Goal: Task Accomplishment & Management: Manage account settings

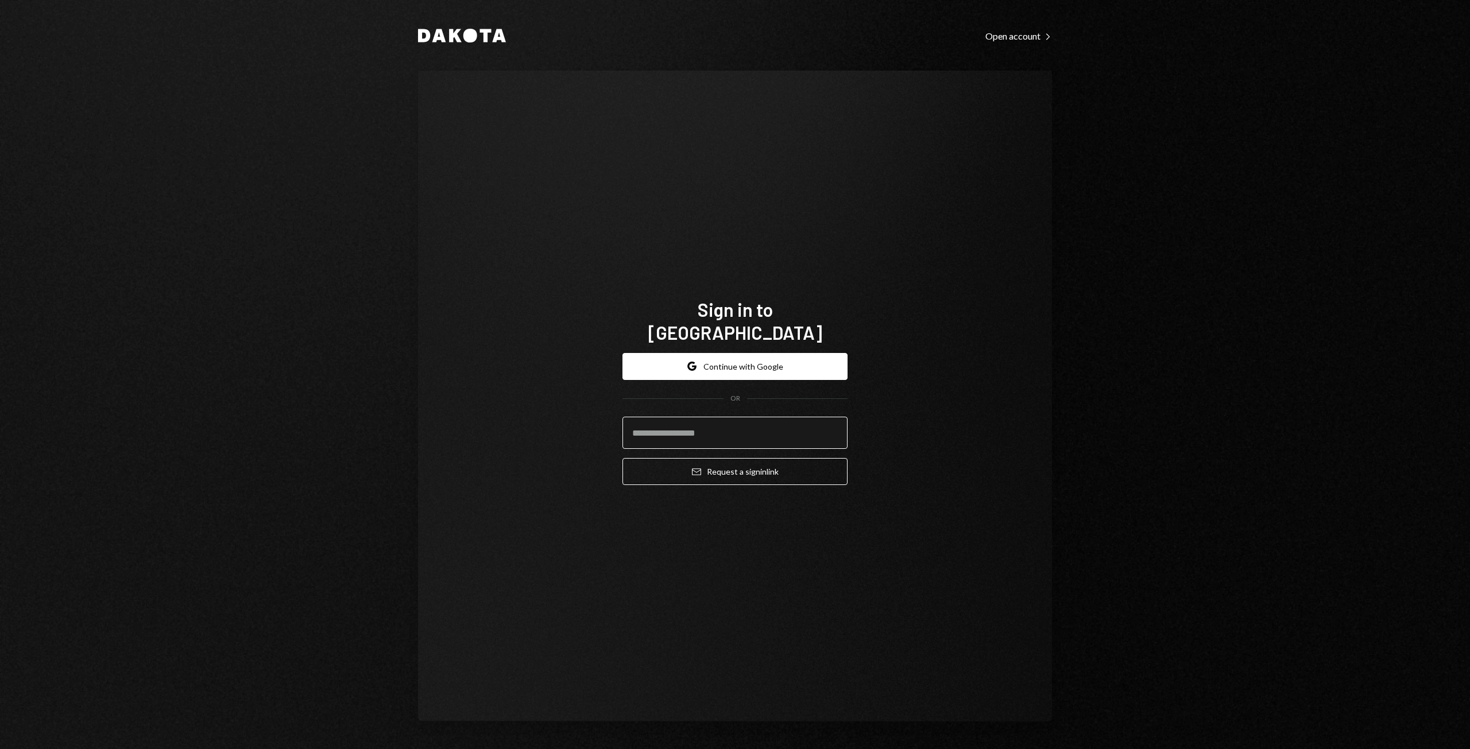
click at [694, 432] on input "email" at bounding box center [734, 433] width 225 height 32
type input "**********"
click at [730, 354] on button "Google Continue with Google" at bounding box center [734, 366] width 225 height 27
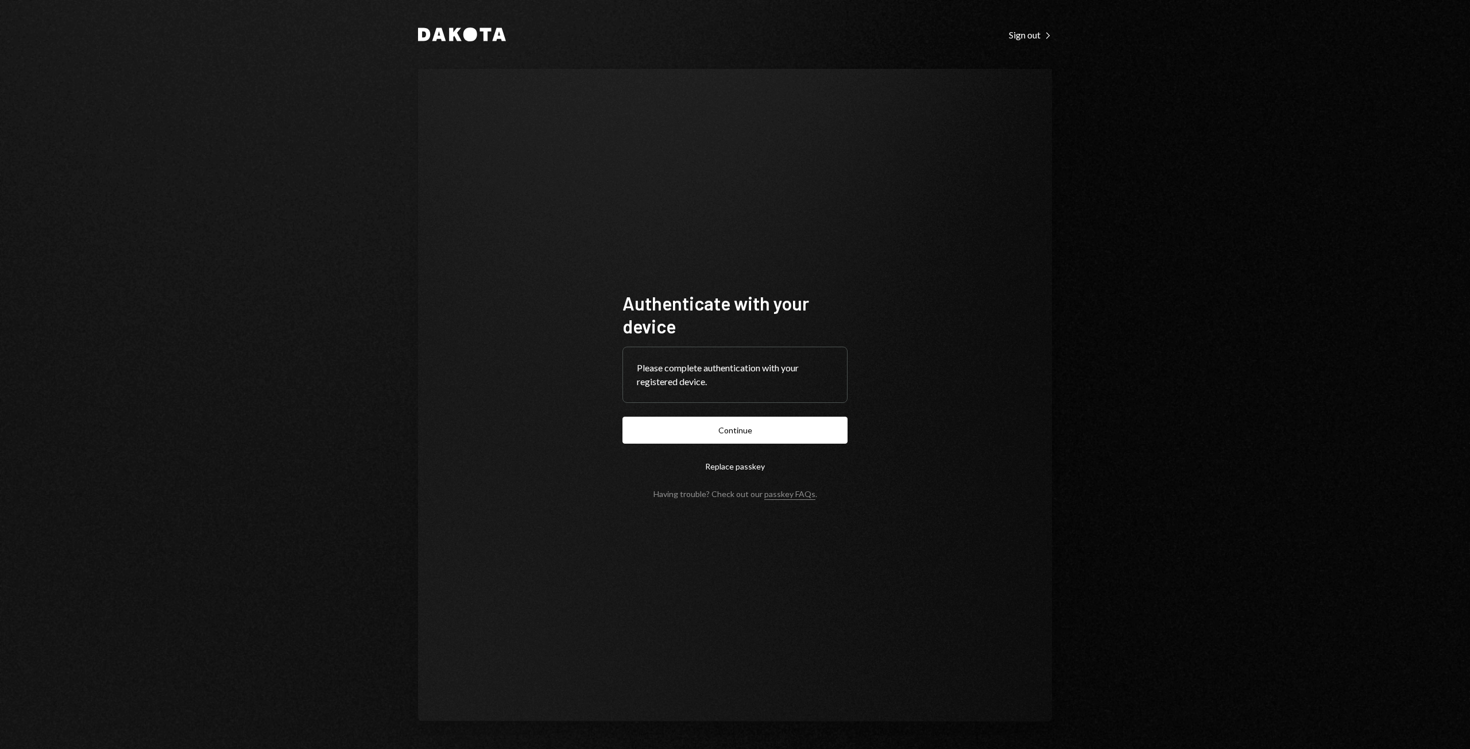
click at [706, 449] on form "Authenticate with your device Please complete authentication with your register…" at bounding box center [734, 395] width 225 height 207
click at [702, 426] on button "Continue" at bounding box center [734, 430] width 225 height 27
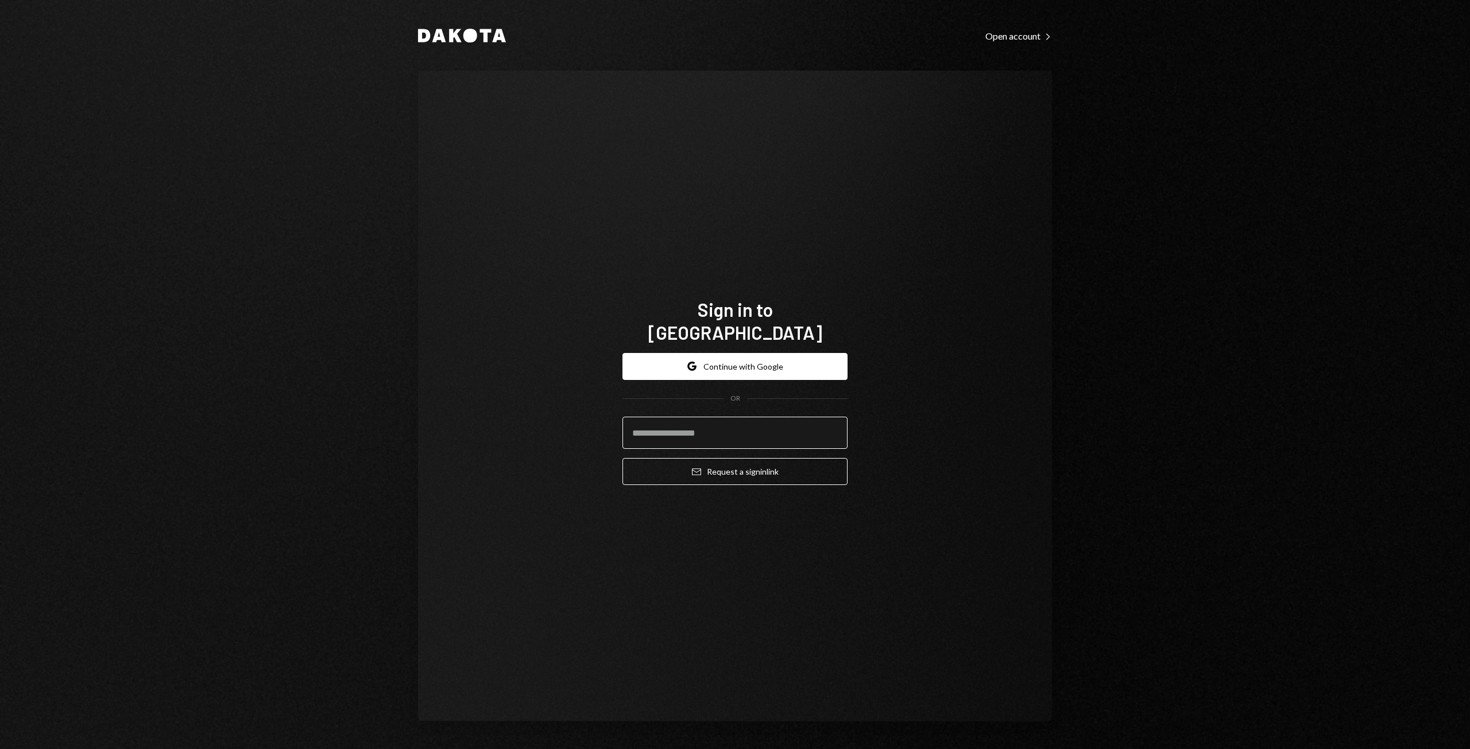
click at [669, 417] on input "email" at bounding box center [734, 433] width 225 height 32
type input "**********"
click at [746, 466] on button "Email Request a sign in link" at bounding box center [734, 471] width 225 height 27
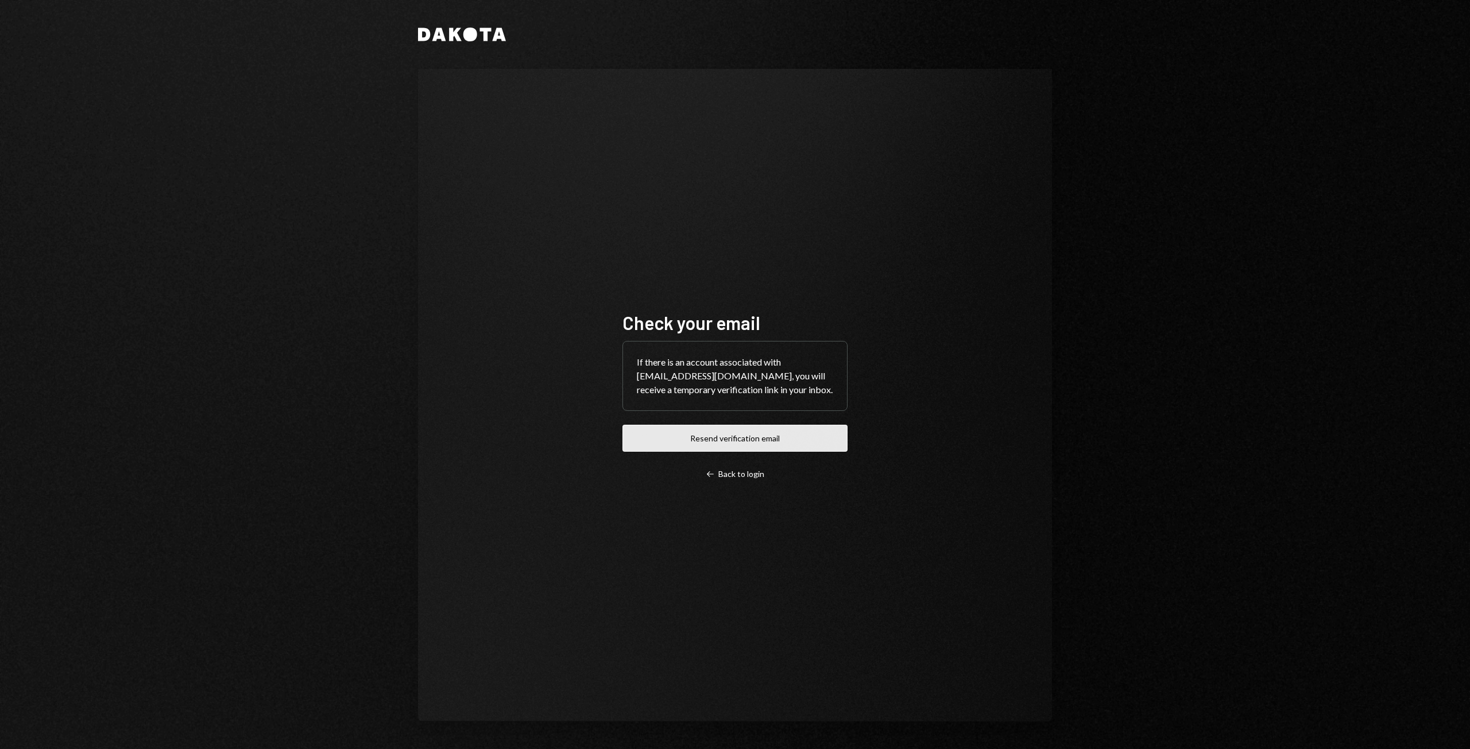
click at [715, 433] on button "Resend verification email" at bounding box center [734, 438] width 225 height 27
drag, startPoint x: 535, startPoint y: 151, endPoint x: 486, endPoint y: 122, distance: 56.9
click at [533, 150] on div "Check your email If there is an account associated with [EMAIL_ADDRESS][DOMAIN_…" at bounding box center [735, 395] width 634 height 653
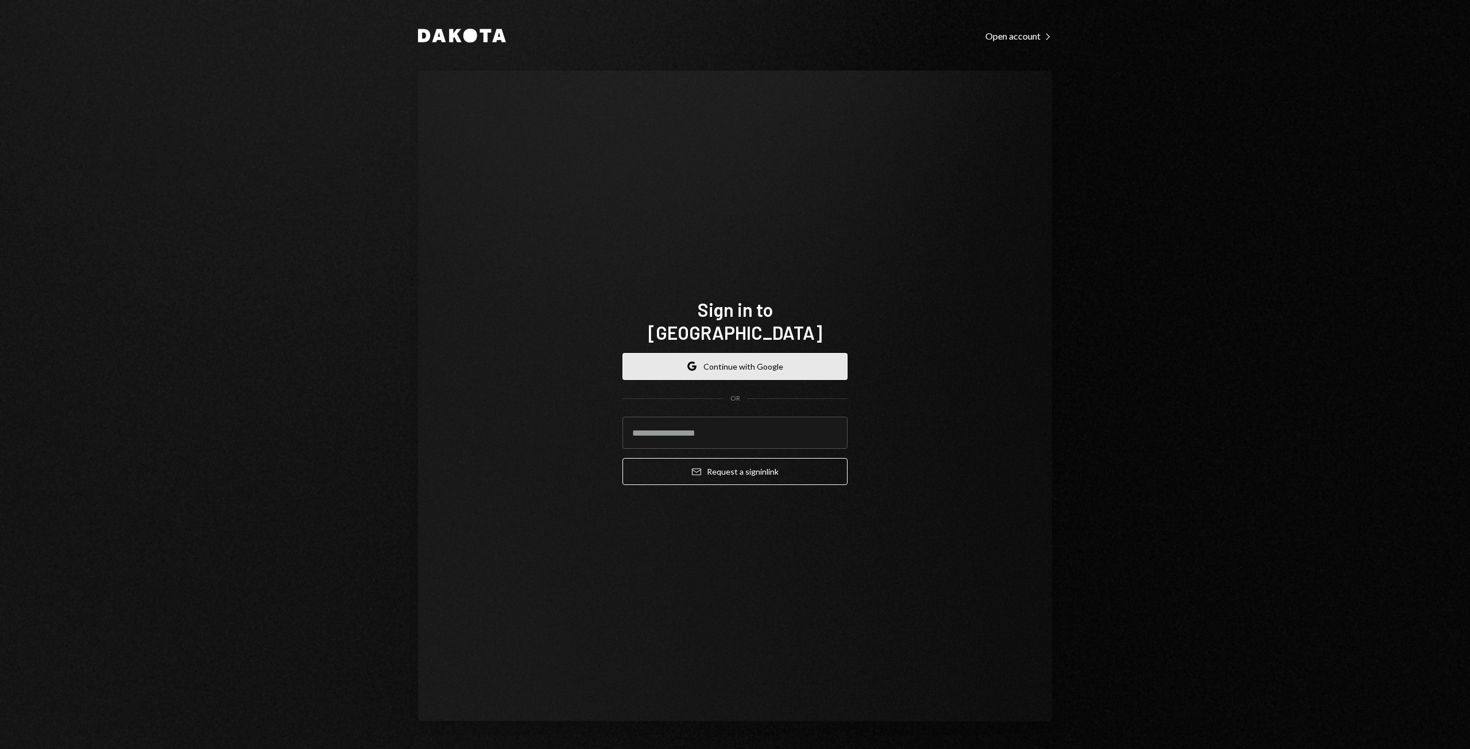
click at [754, 361] on button "Google Continue with Google" at bounding box center [734, 366] width 225 height 27
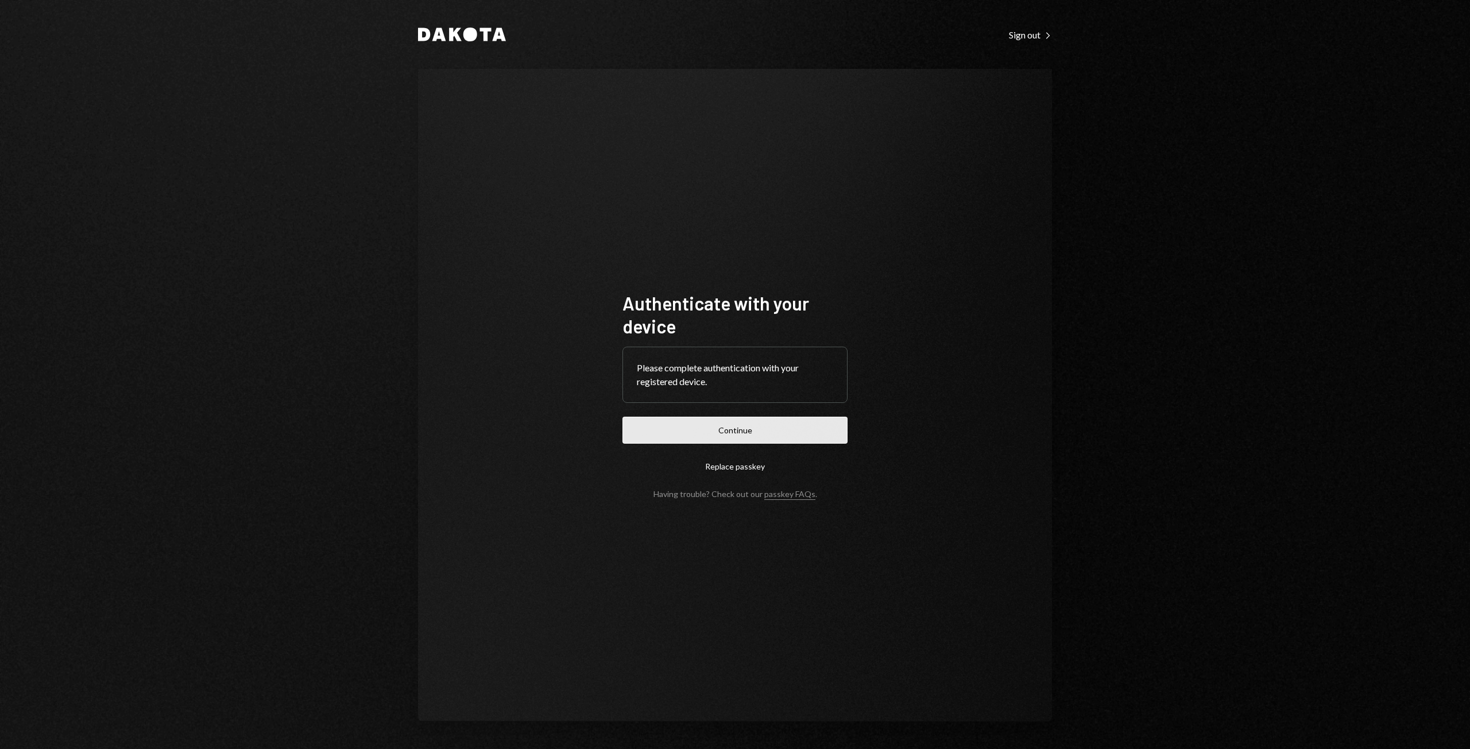
click at [734, 429] on button "Continue" at bounding box center [734, 430] width 225 height 27
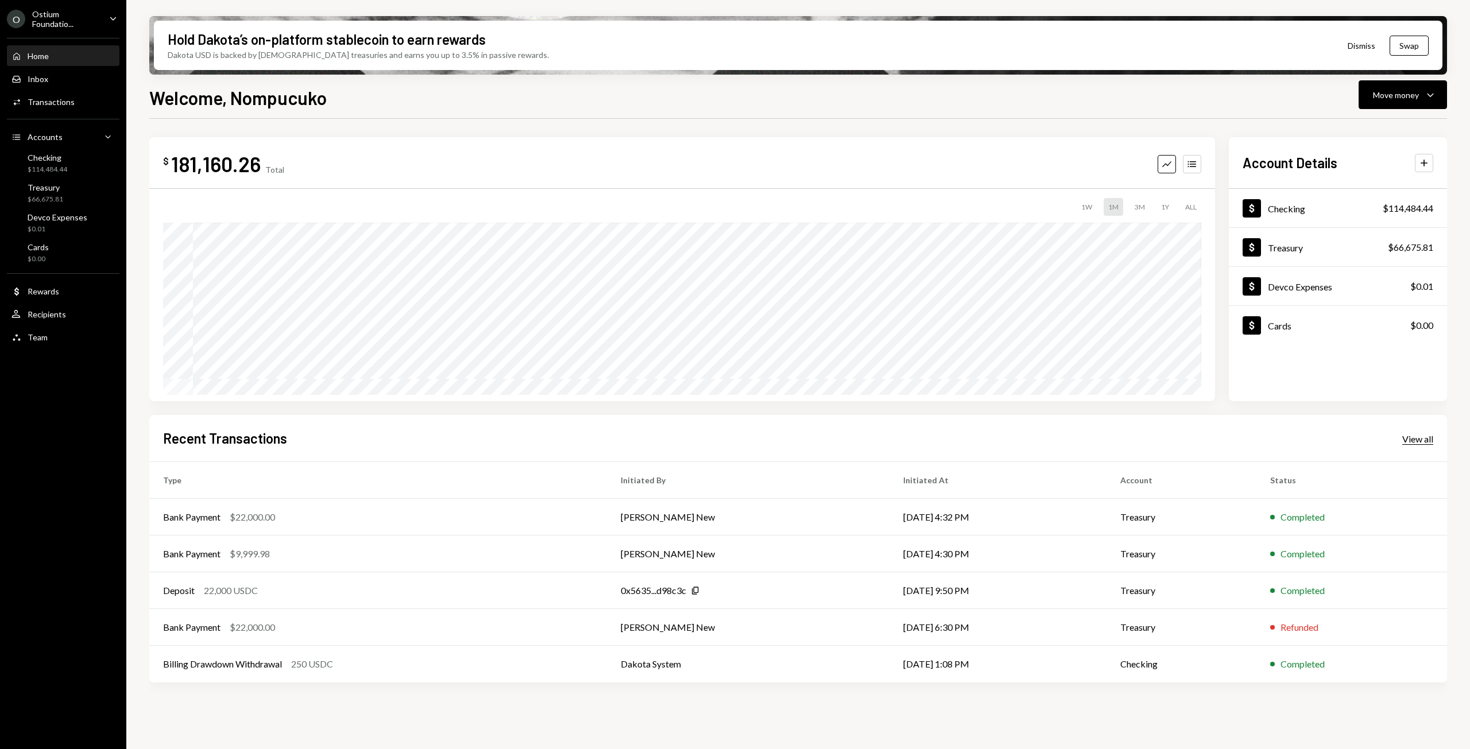
click at [1418, 440] on div "View all" at bounding box center [1417, 438] width 31 height 11
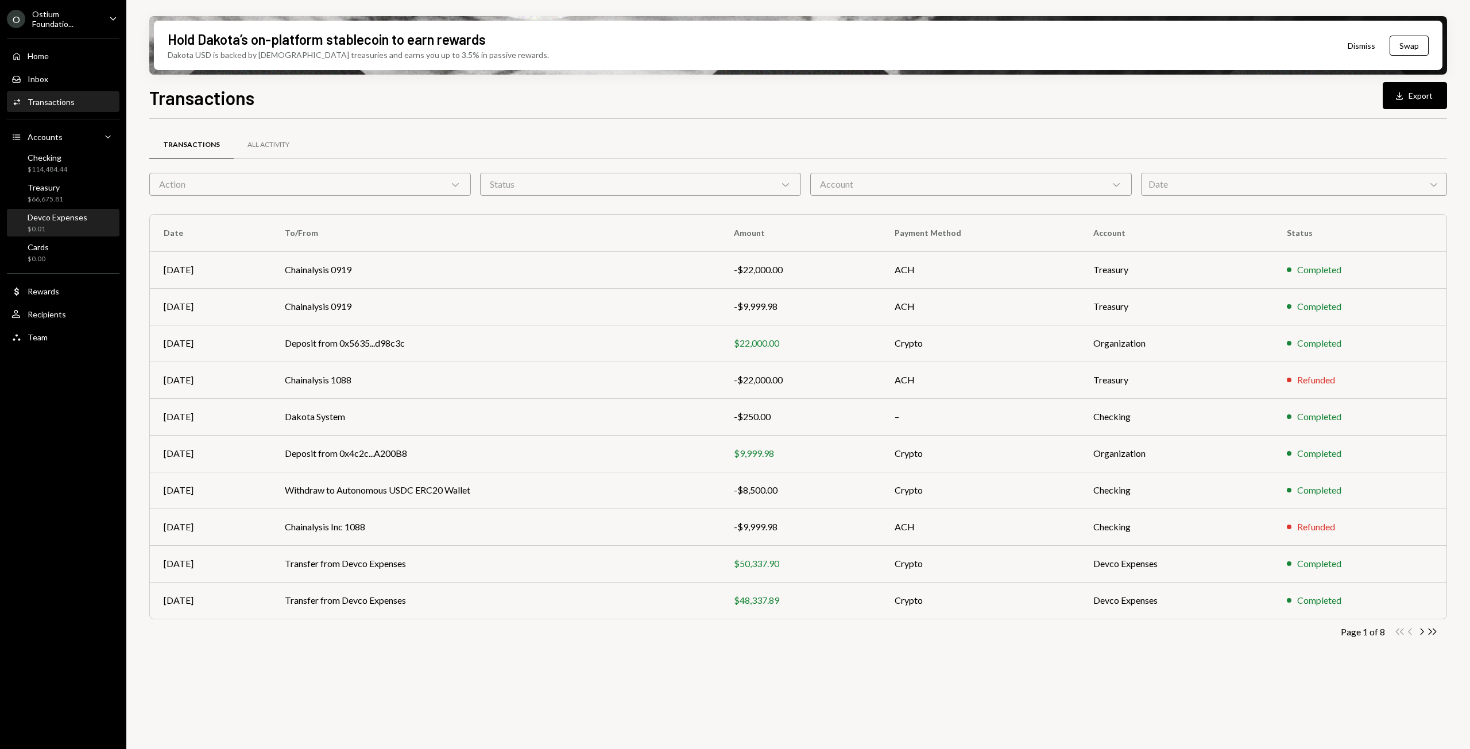
click at [64, 226] on div "$0.01" at bounding box center [58, 229] width 60 height 10
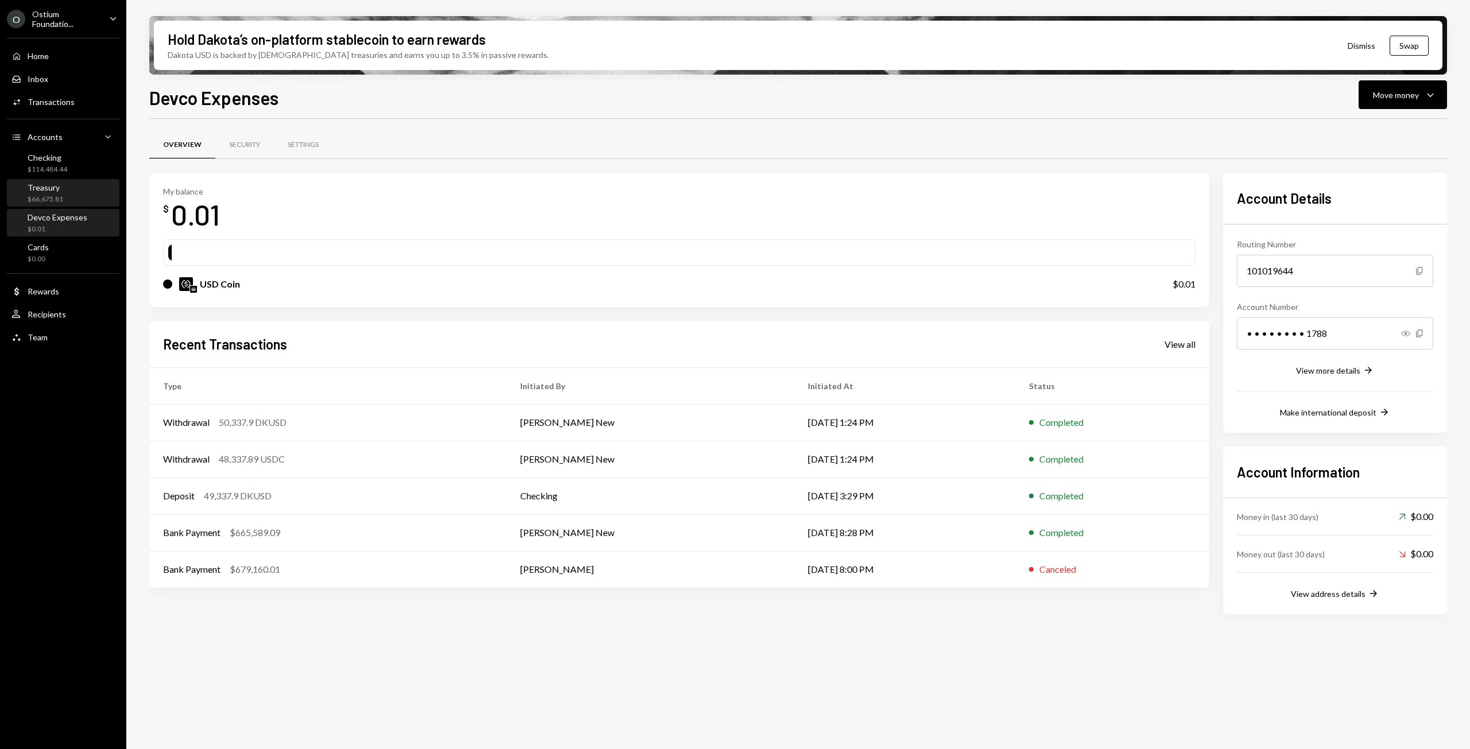
click at [46, 187] on div "Treasury" at bounding box center [46, 188] width 36 height 10
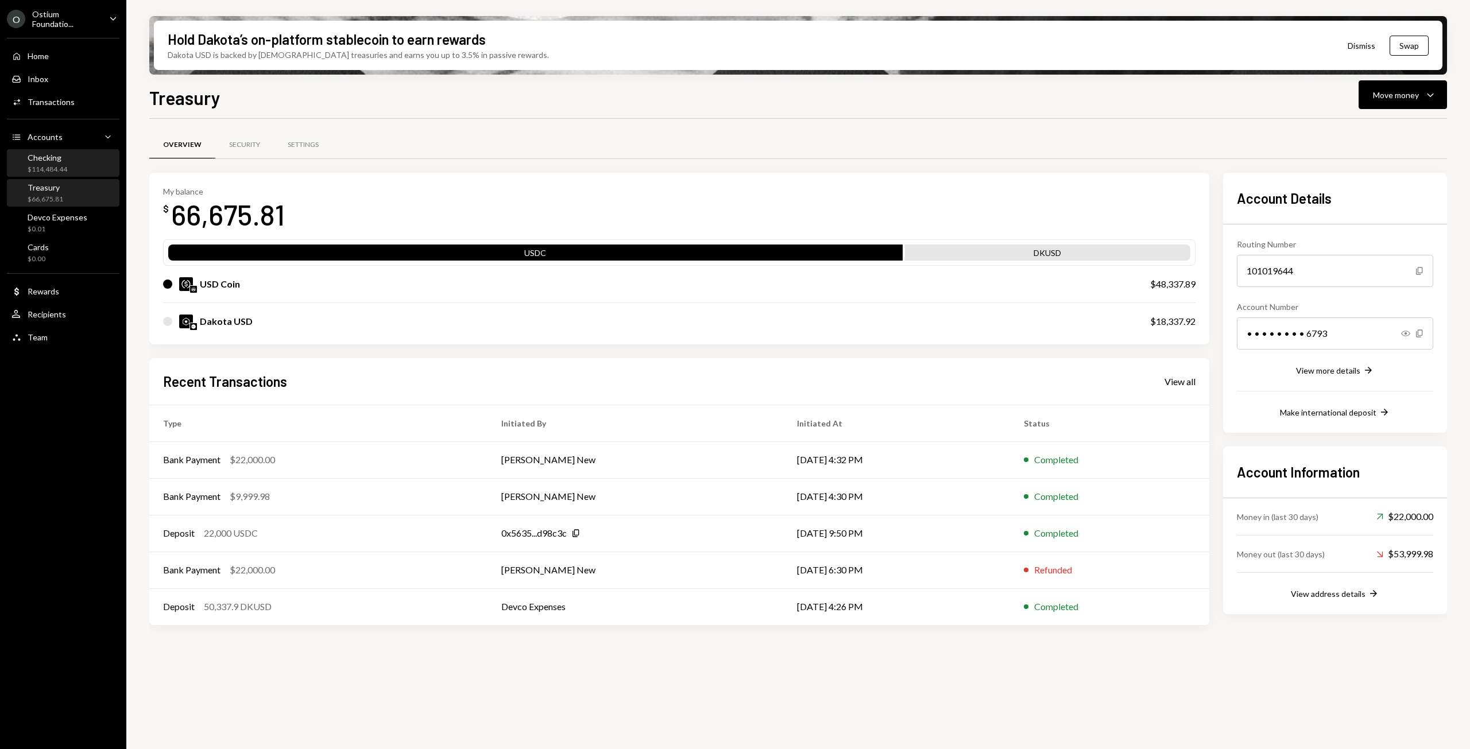
click at [49, 168] on div "$114,484.44" at bounding box center [48, 170] width 40 height 10
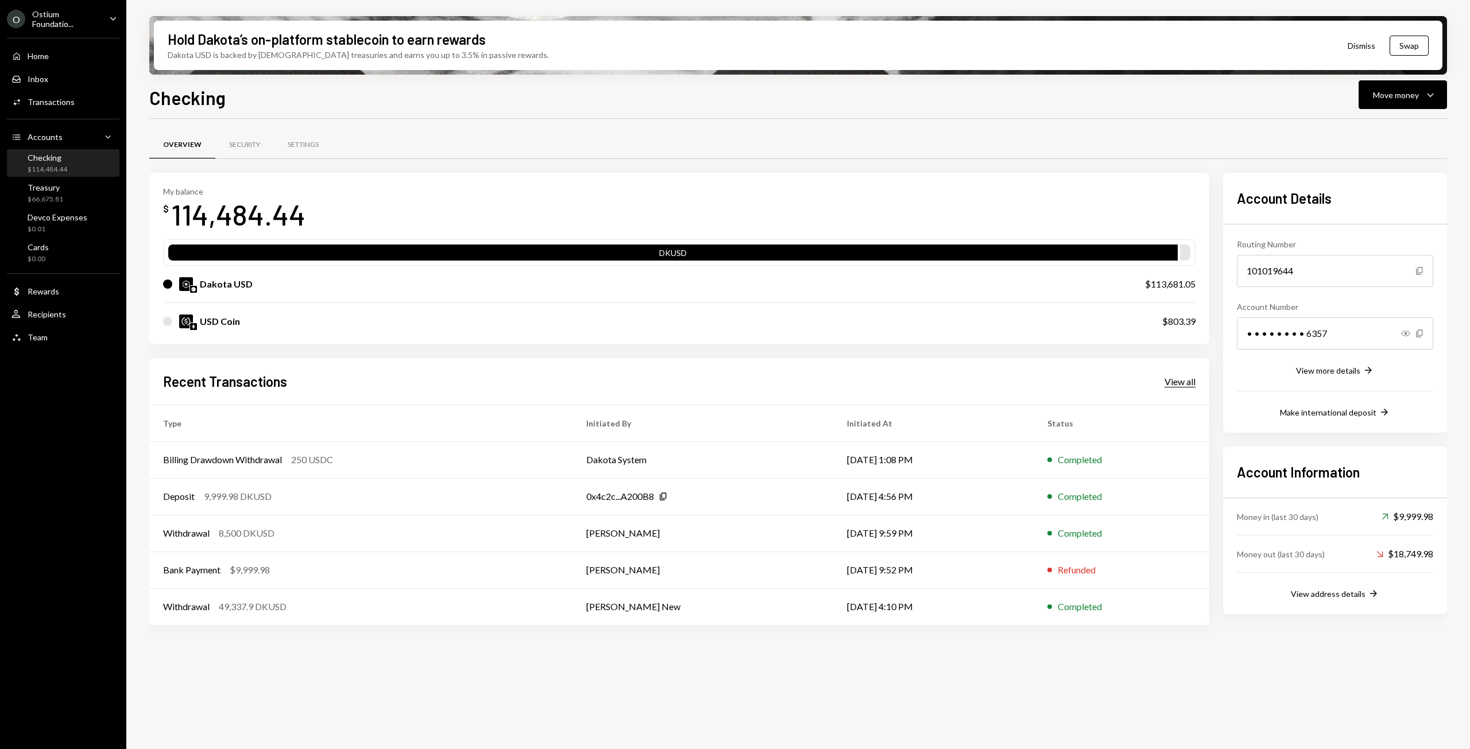
click at [1177, 381] on div "View all" at bounding box center [1179, 381] width 31 height 11
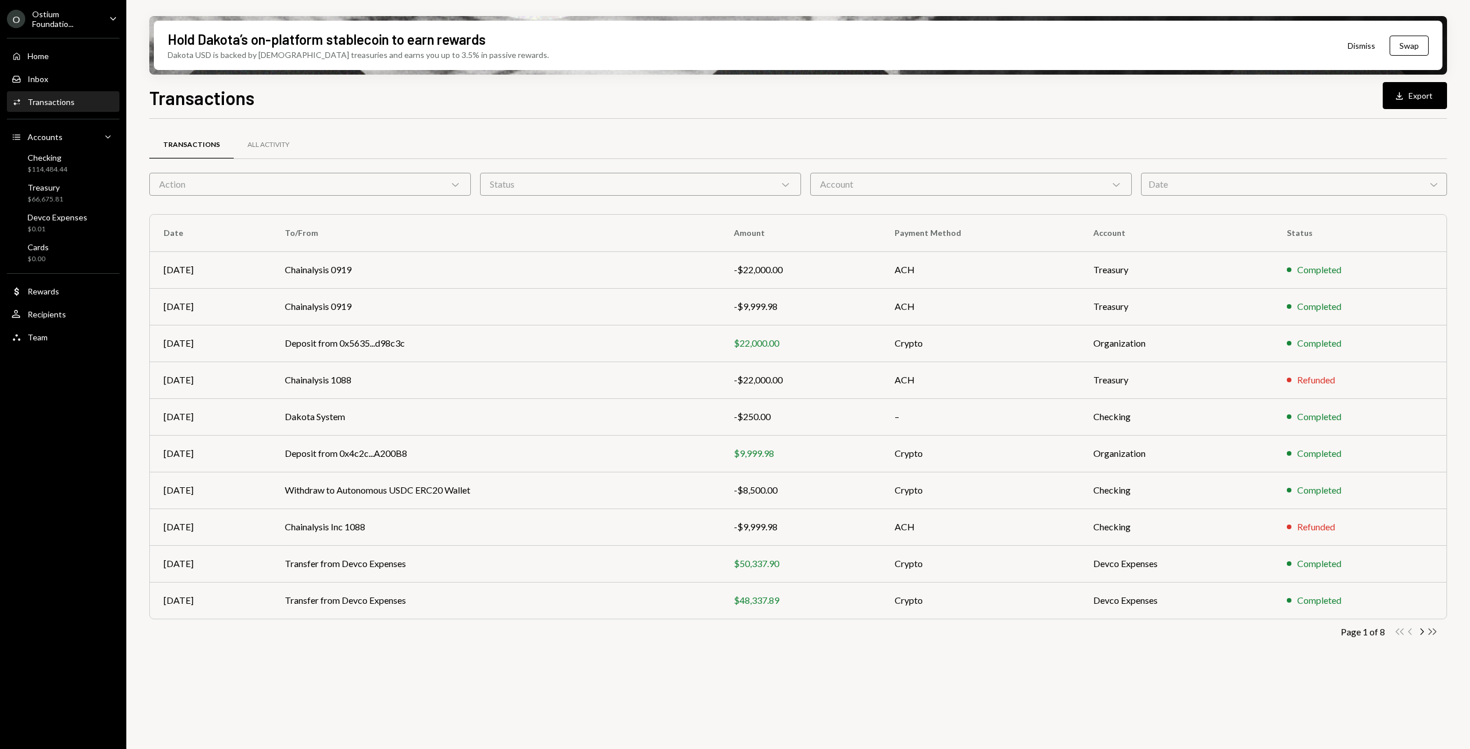
click at [1430, 629] on icon "Double Arrow Right" at bounding box center [1431, 631] width 11 height 11
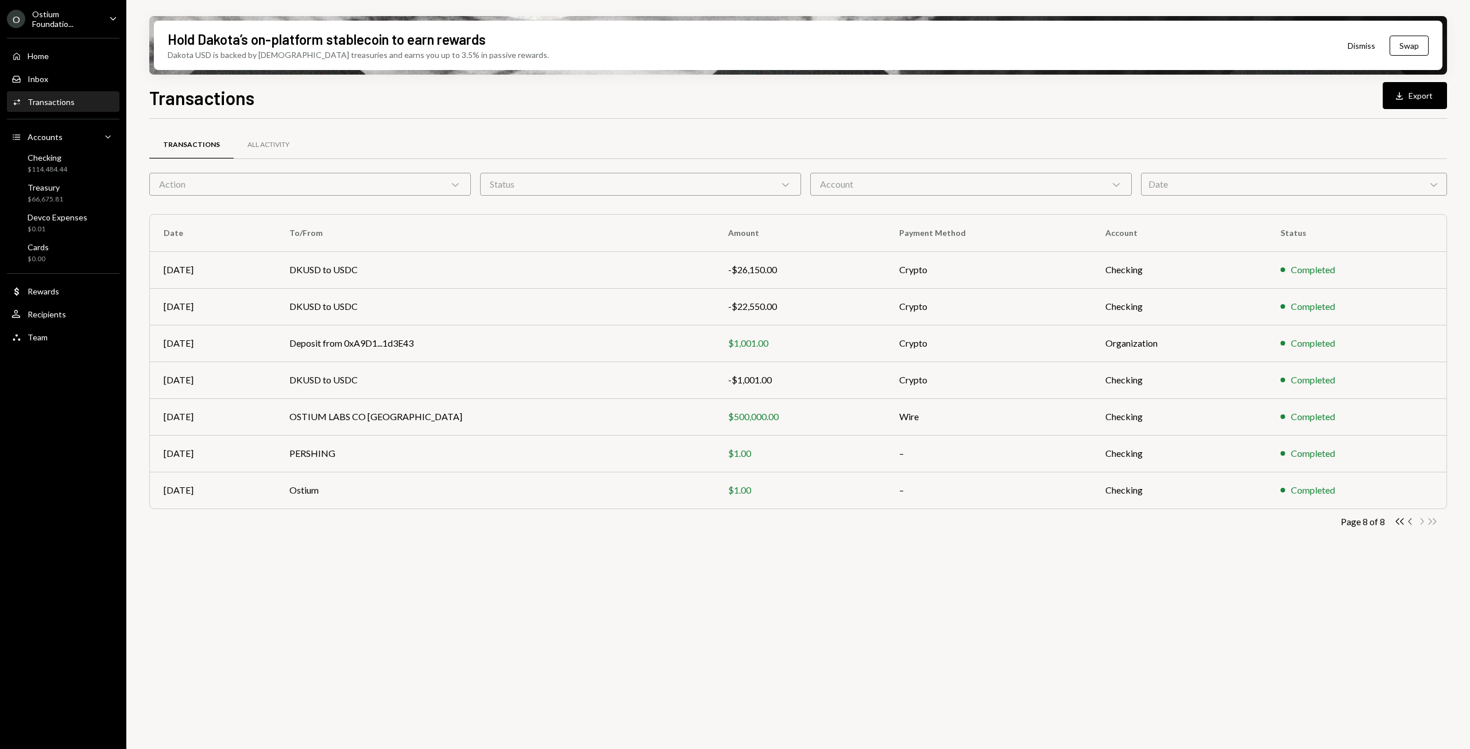
click at [1408, 520] on icon "Chevron Left" at bounding box center [1410, 521] width 11 height 11
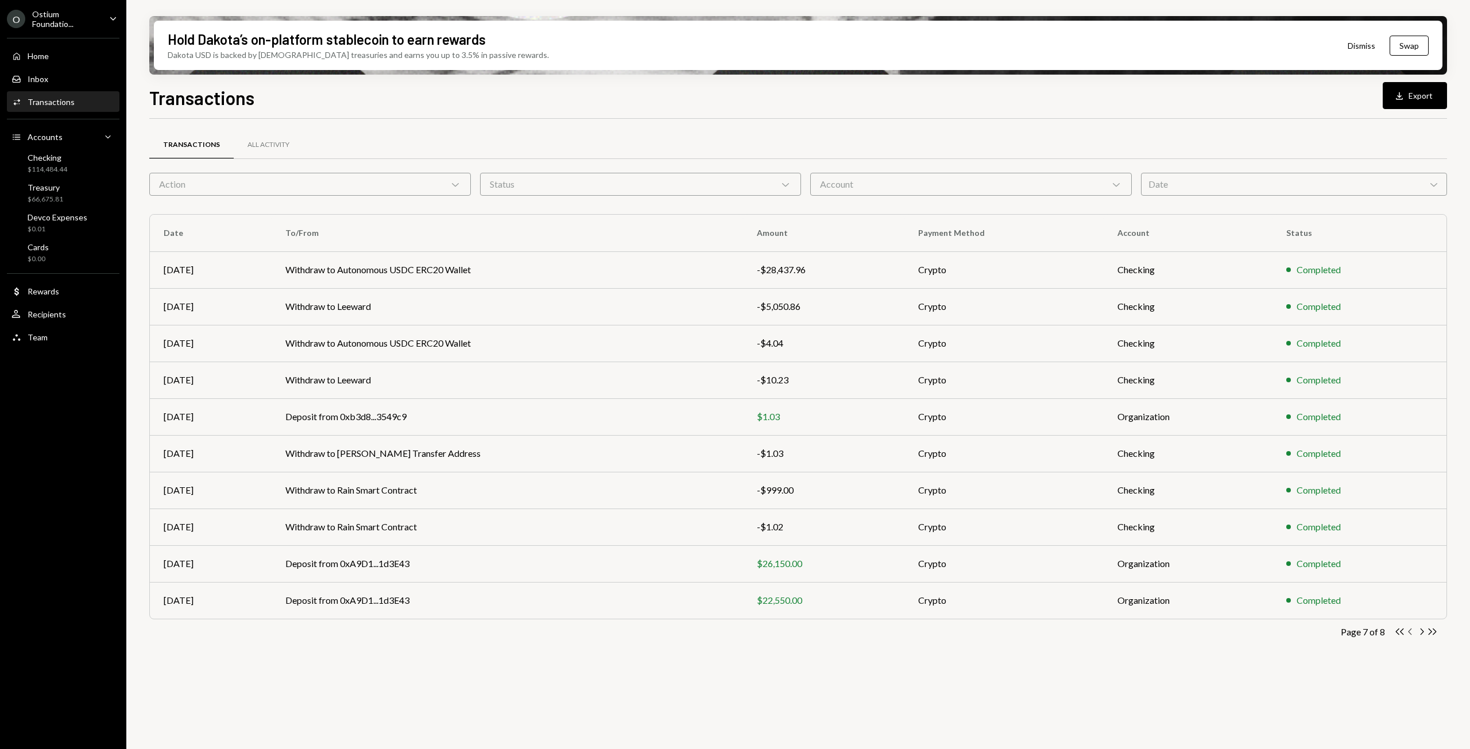
click at [1408, 635] on icon "Chevron Left" at bounding box center [1410, 631] width 11 height 11
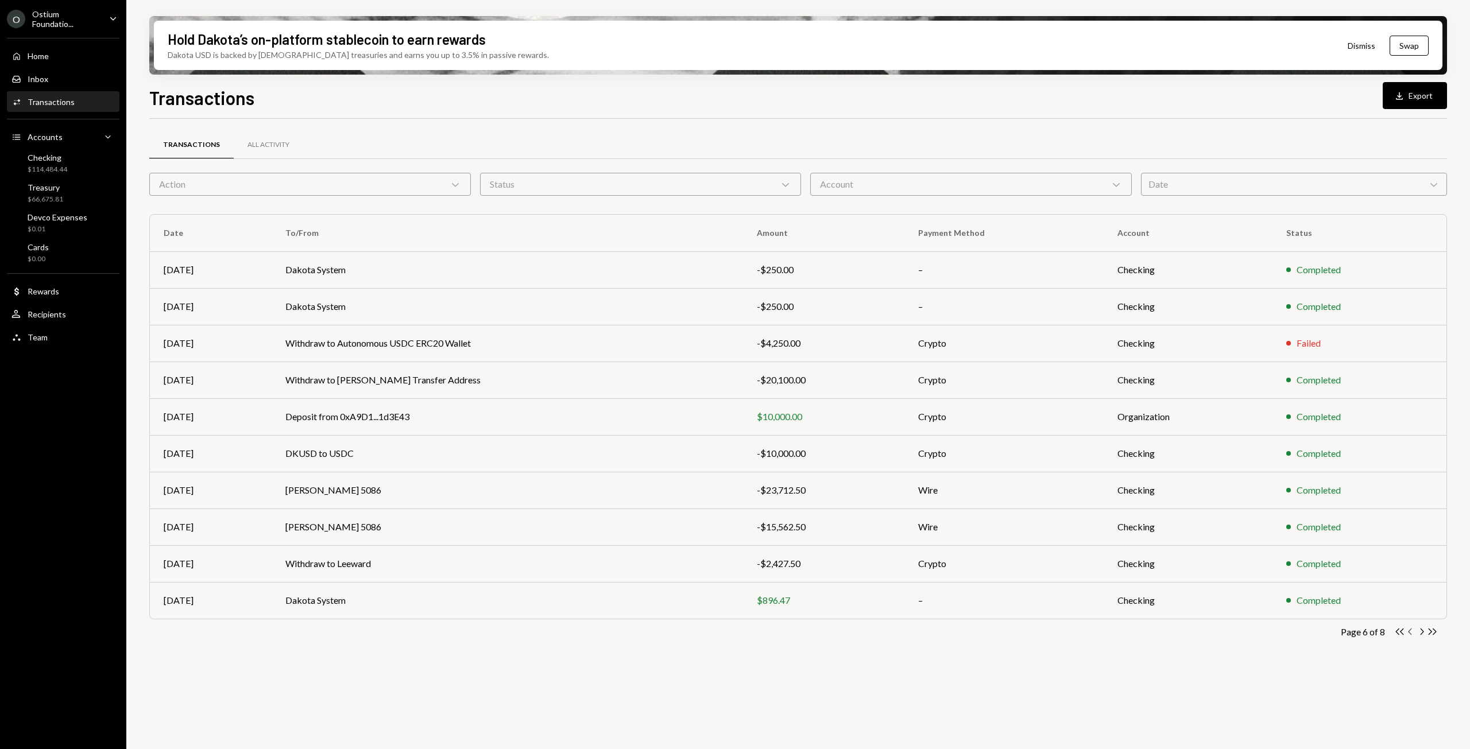
click at [1408, 631] on icon "Chevron Left" at bounding box center [1410, 631] width 11 height 11
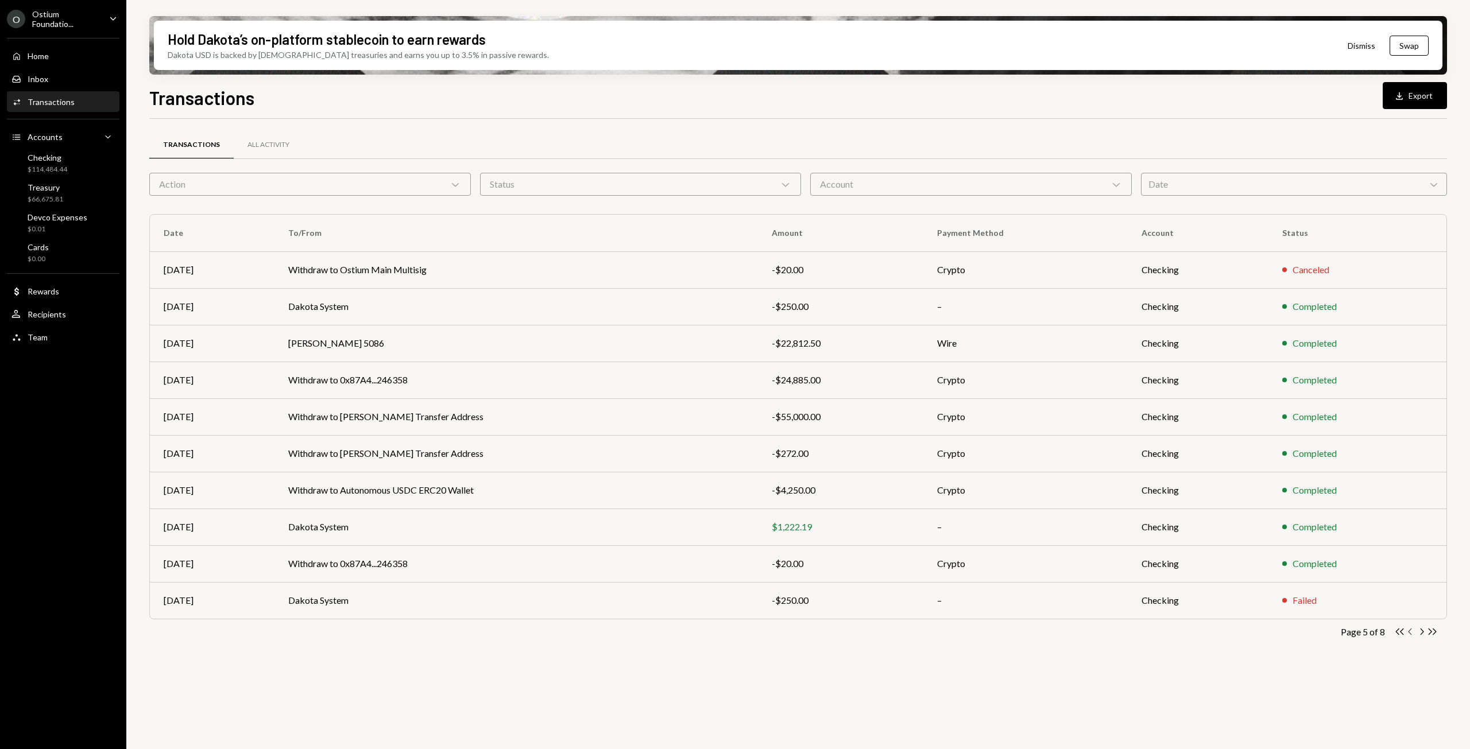
click at [1408, 631] on icon "Chevron Left" at bounding box center [1410, 631] width 11 height 11
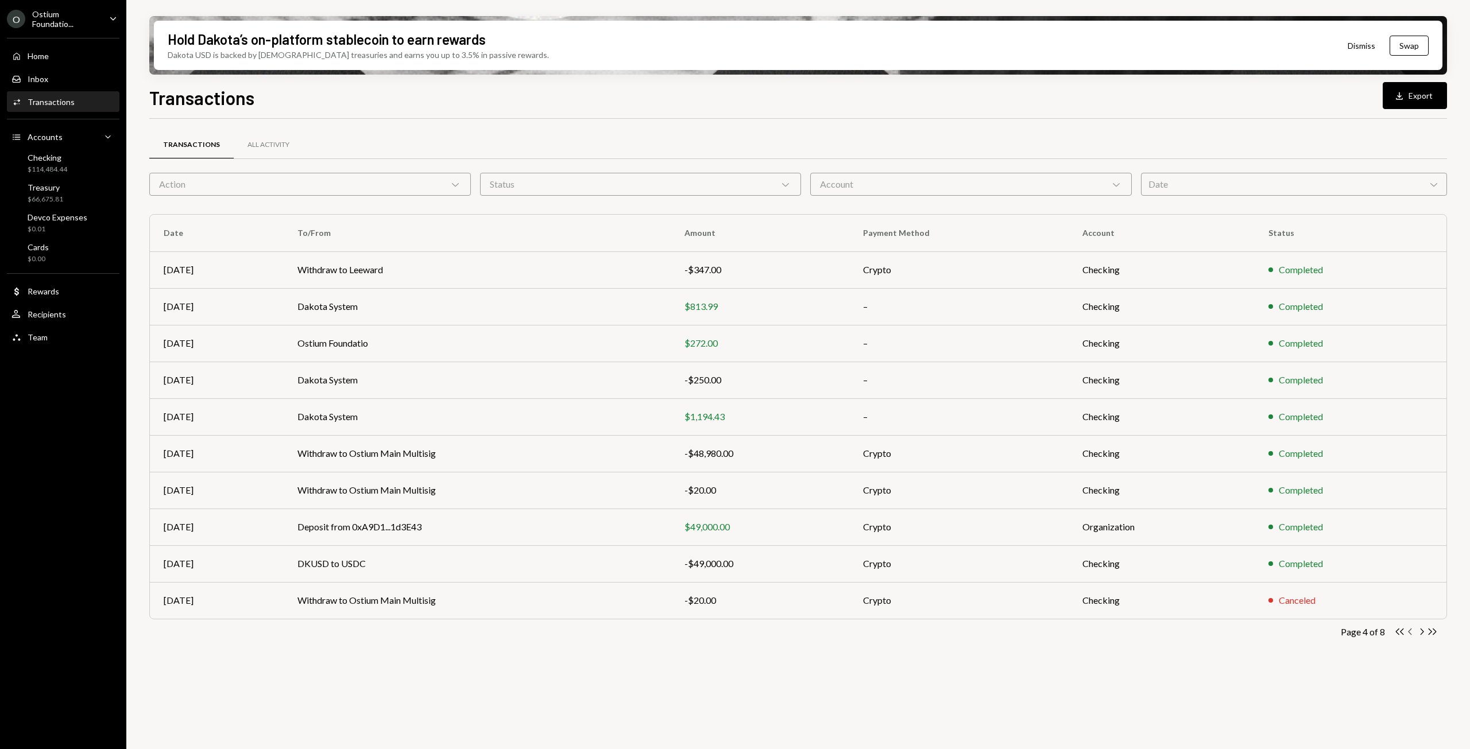
click at [1408, 631] on icon "Chevron Left" at bounding box center [1410, 631] width 11 height 11
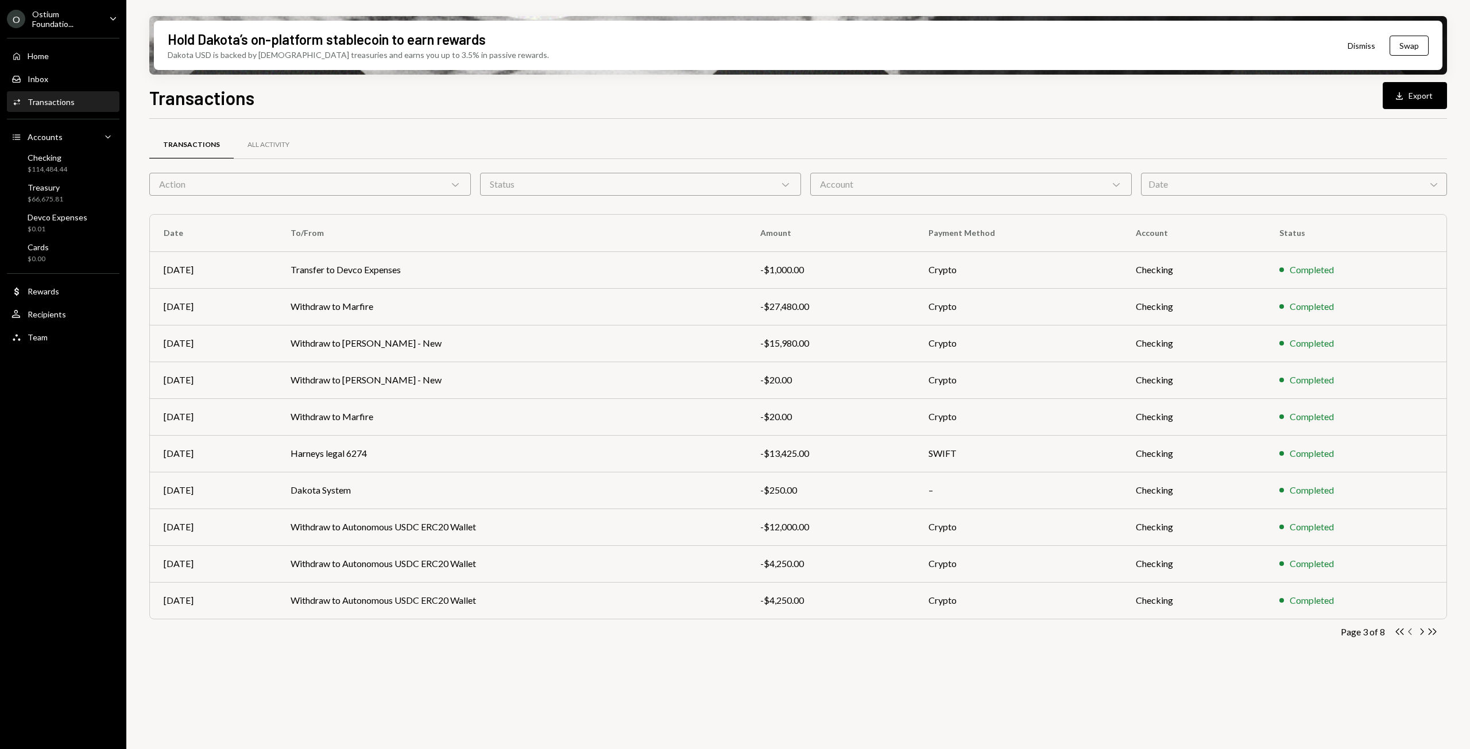
click at [1408, 631] on icon "Chevron Left" at bounding box center [1410, 631] width 11 height 11
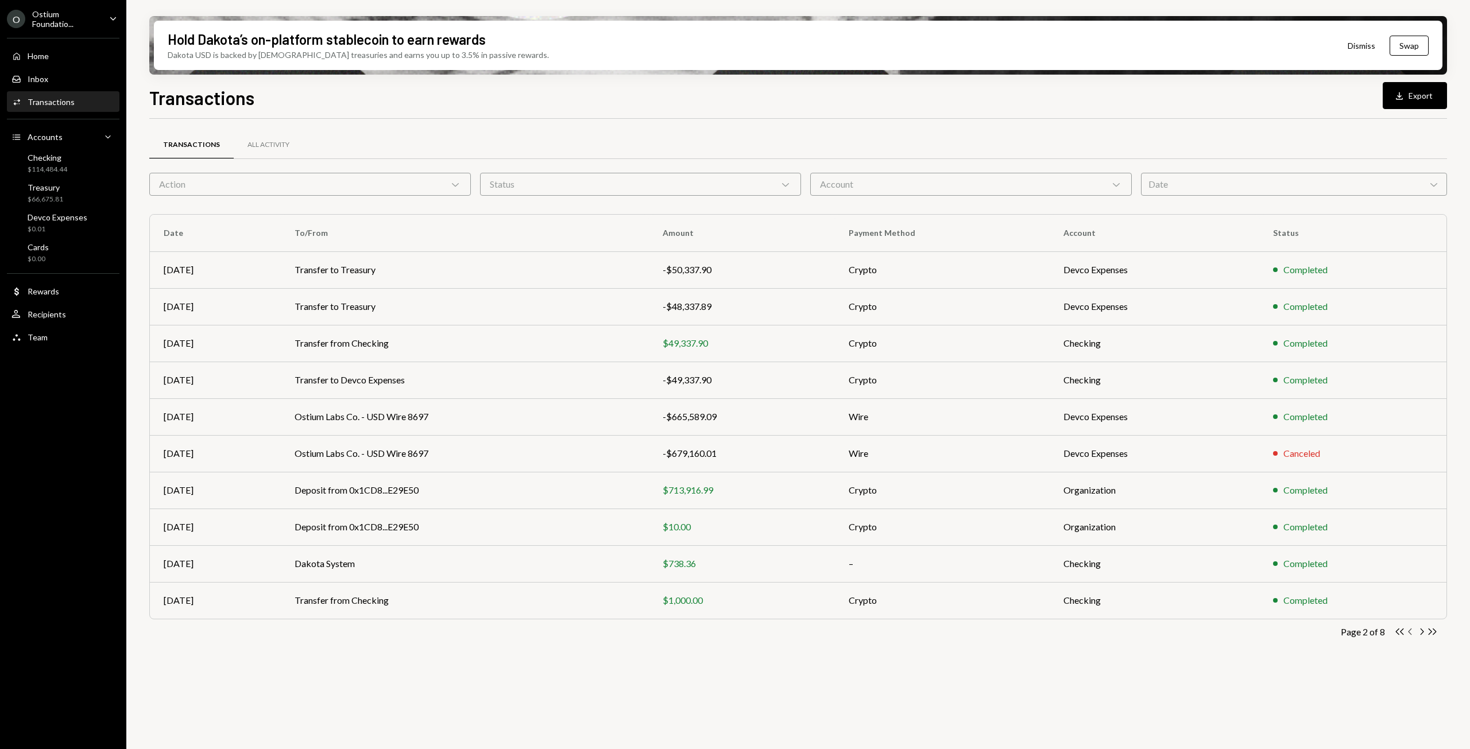
click at [1408, 631] on icon "Chevron Left" at bounding box center [1410, 631] width 11 height 11
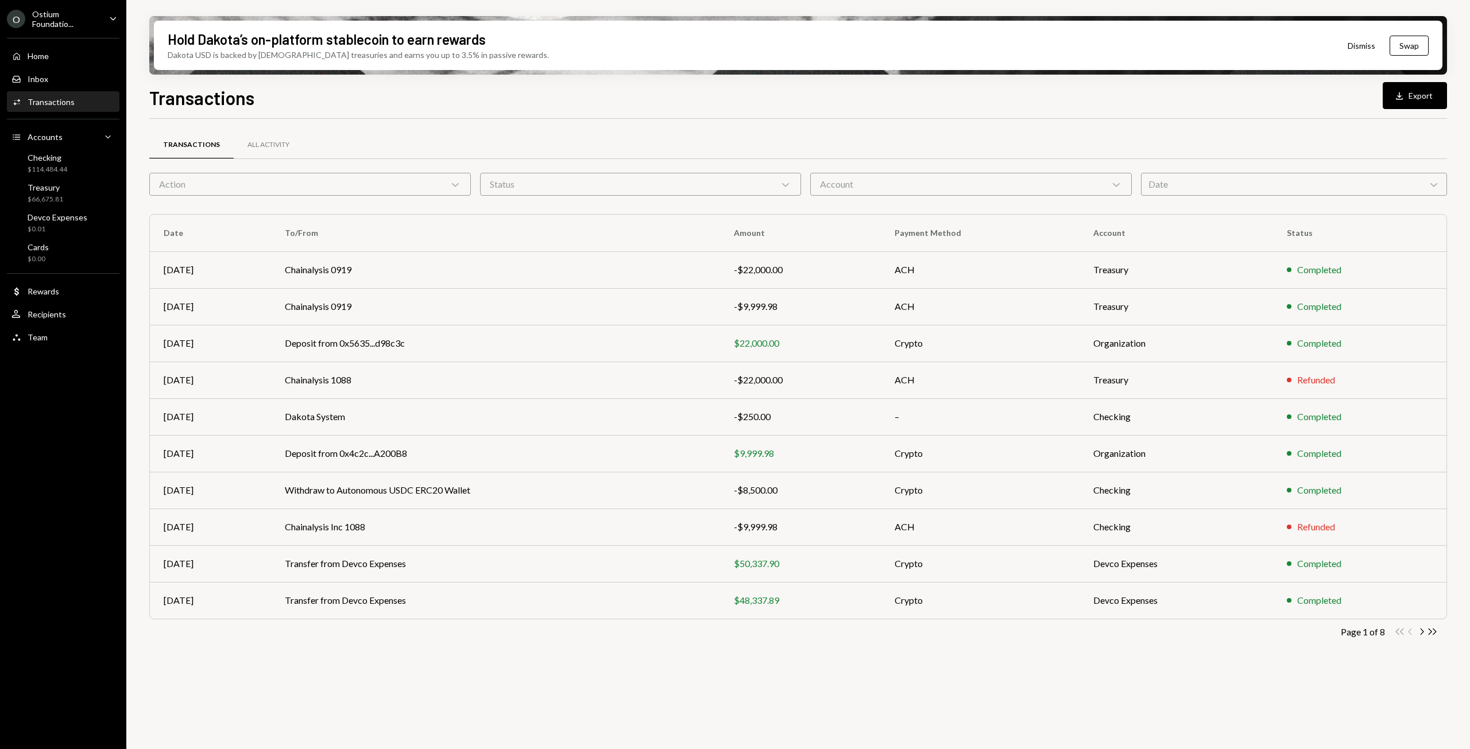
click at [1408, 631] on div "Double Arrow Left Chevron Left Chevron Right Double Arrow Right" at bounding box center [1416, 631] width 44 height 11
